Goal: Task Accomplishment & Management: Manage account settings

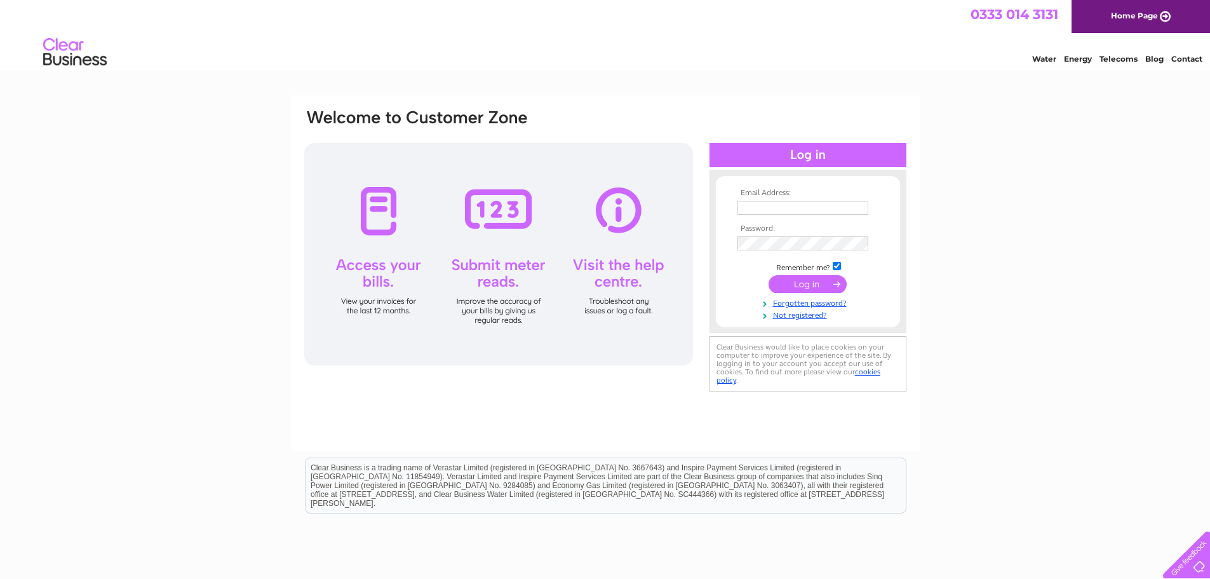
type input "tiffanyscafe@outlook.com"
click at [798, 283] on input "submit" at bounding box center [807, 284] width 78 height 18
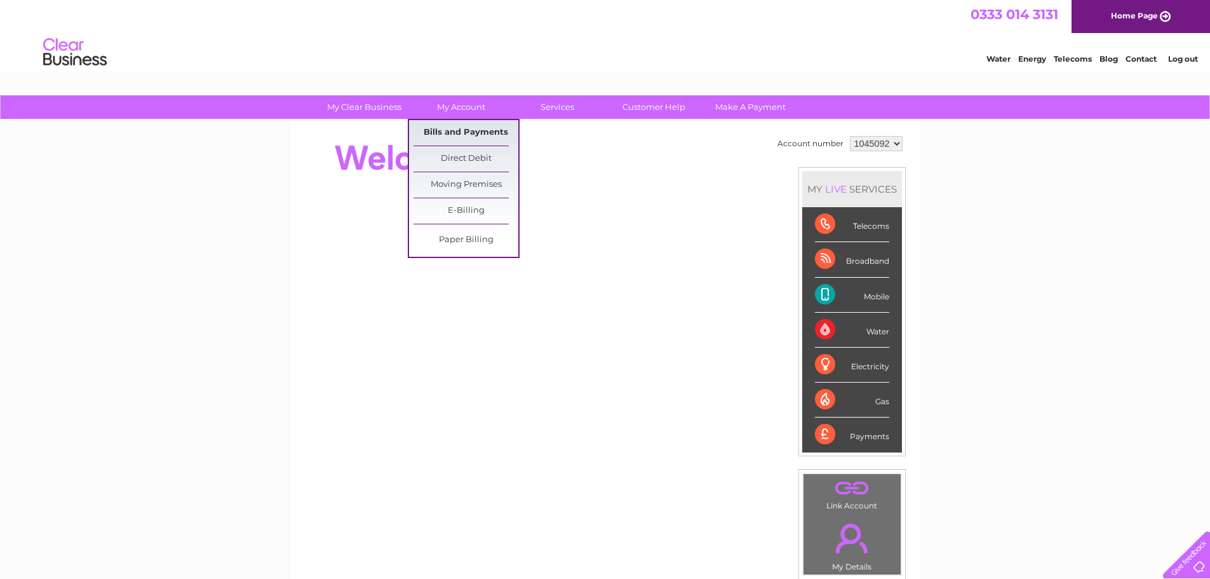
click at [449, 131] on link "Bills and Payments" at bounding box center [465, 132] width 105 height 25
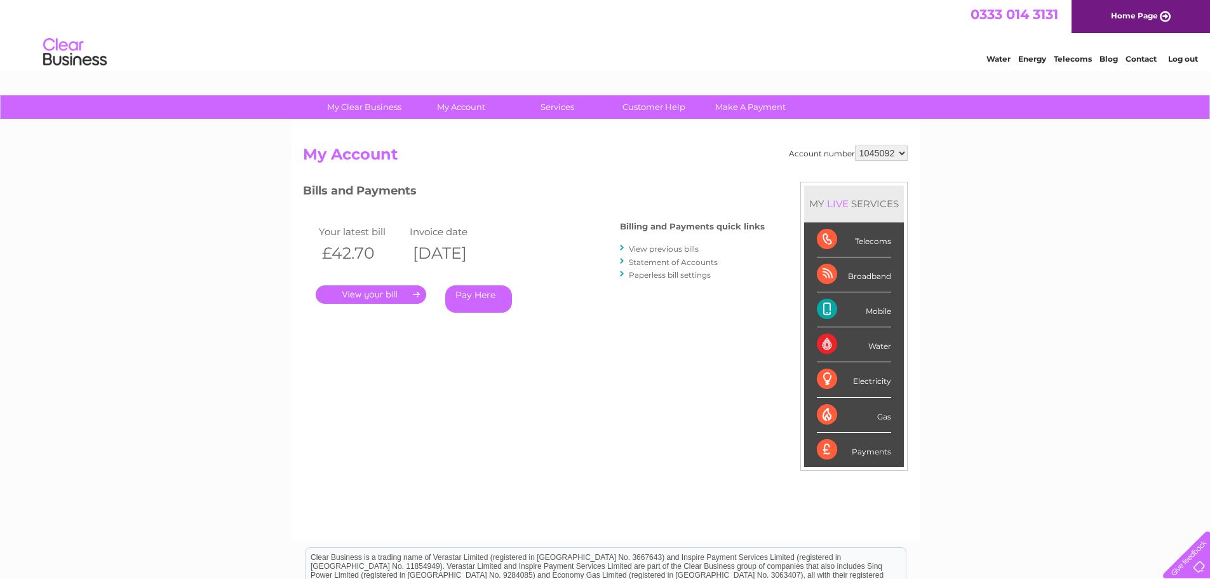
click at [899, 156] on select "1045092" at bounding box center [881, 152] width 53 height 15
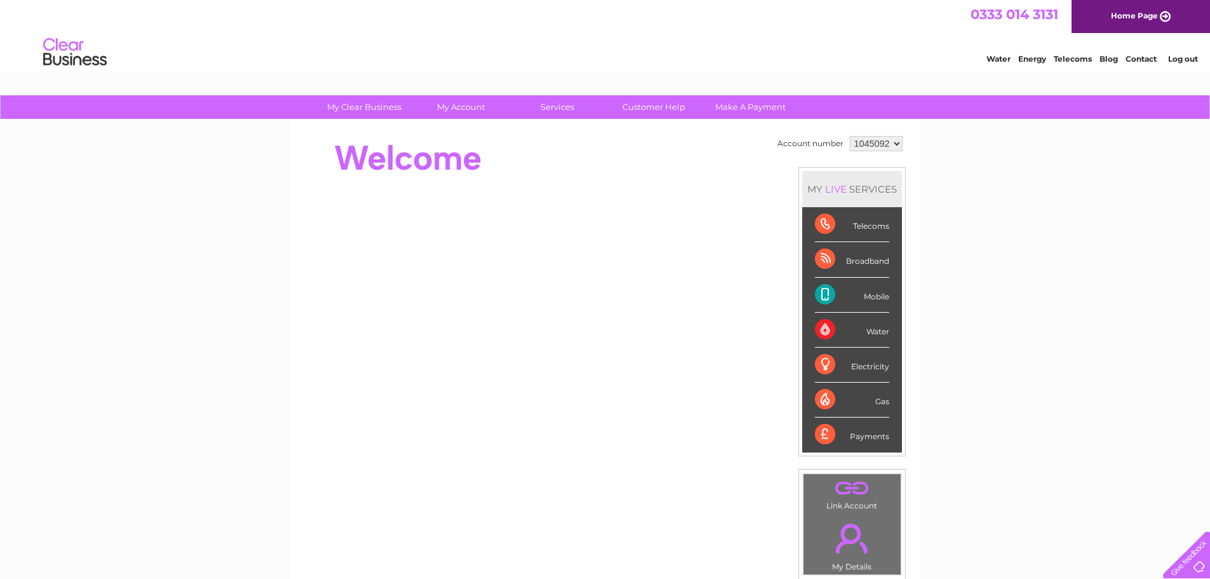
click at [1176, 60] on link "Log out" at bounding box center [1183, 59] width 30 height 10
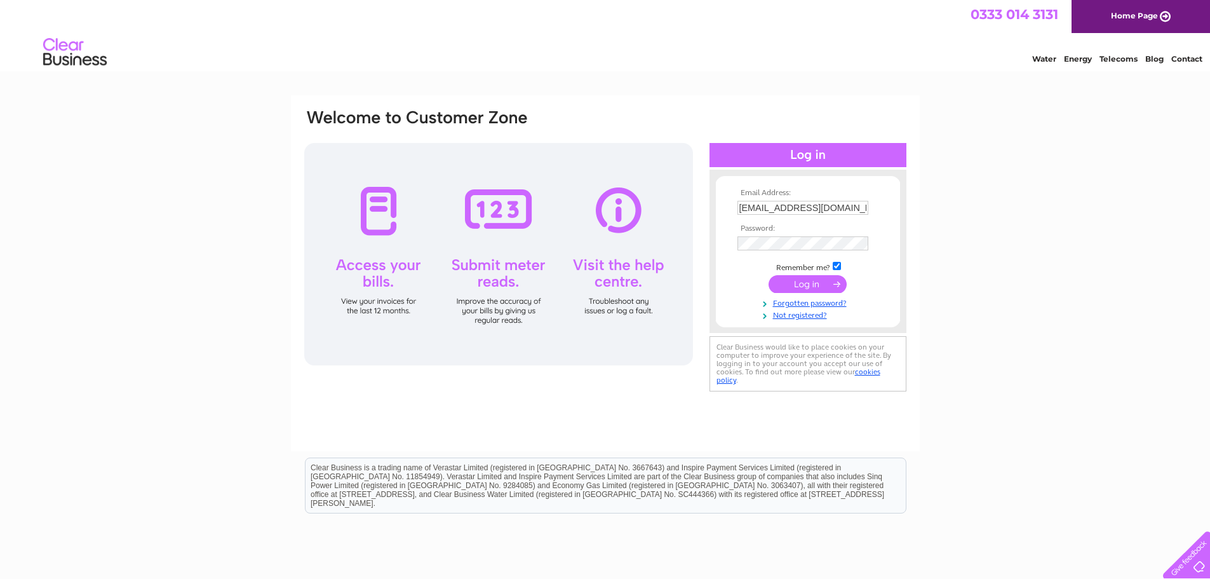
click at [848, 208] on input "[EMAIL_ADDRESS][DOMAIN_NAME]" at bounding box center [802, 208] width 131 height 14
drag, startPoint x: 848, startPoint y: 208, endPoint x: 686, endPoint y: 208, distance: 162.6
click at [686, 208] on div "Email Address: tiffanyscafe@outlook.com Password:" at bounding box center [605, 252] width 605 height 288
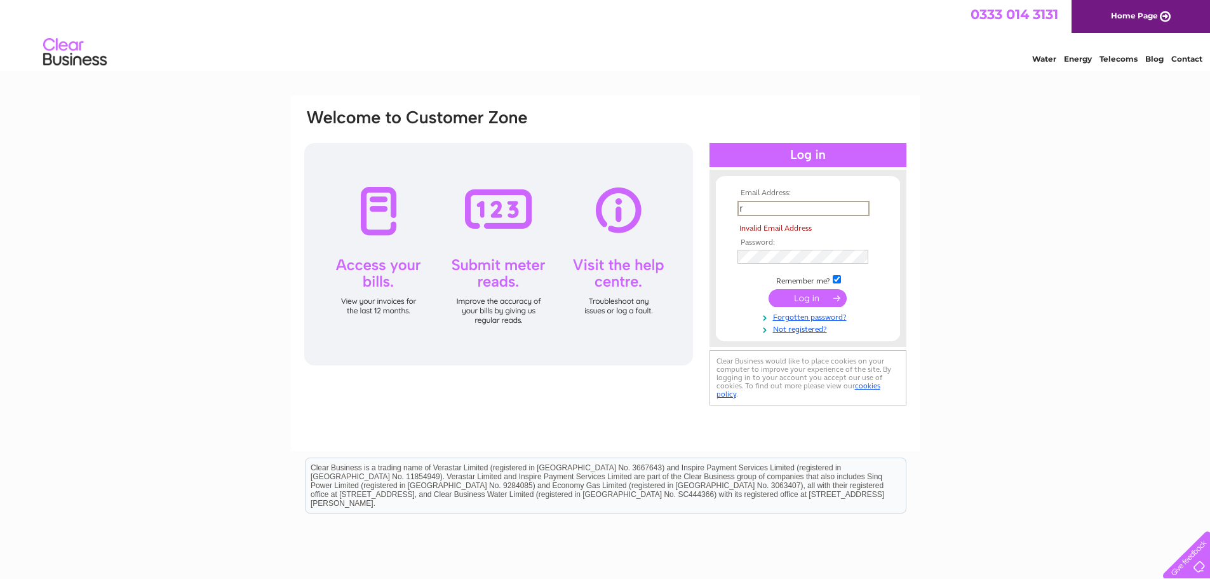
type input "richiewhitelaw@hotmail.com"
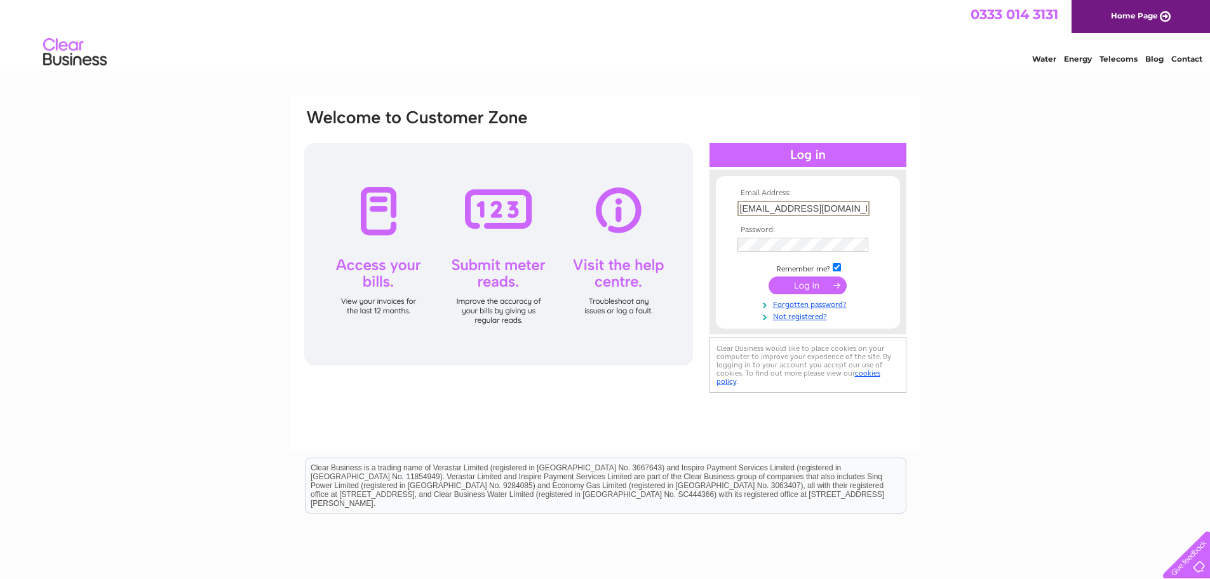
click at [805, 283] on input "submit" at bounding box center [807, 285] width 78 height 18
